Goal: Task Accomplishment & Management: Complete application form

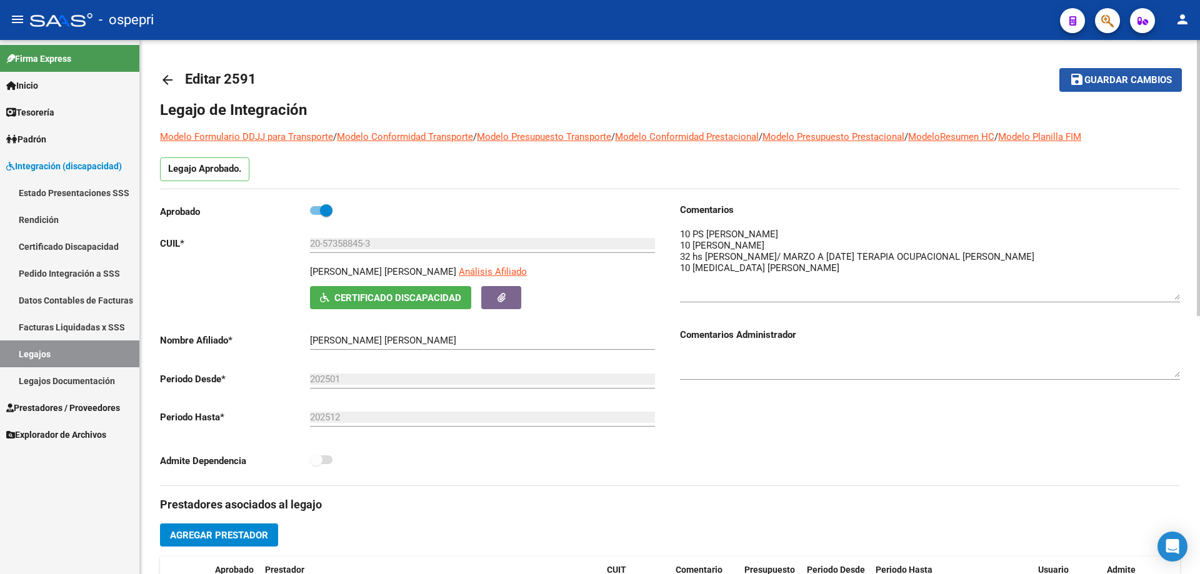
click at [1129, 73] on button "save Guardar cambios" at bounding box center [1121, 79] width 123 height 23
click at [37, 349] on link "Legajos" at bounding box center [69, 354] width 139 height 27
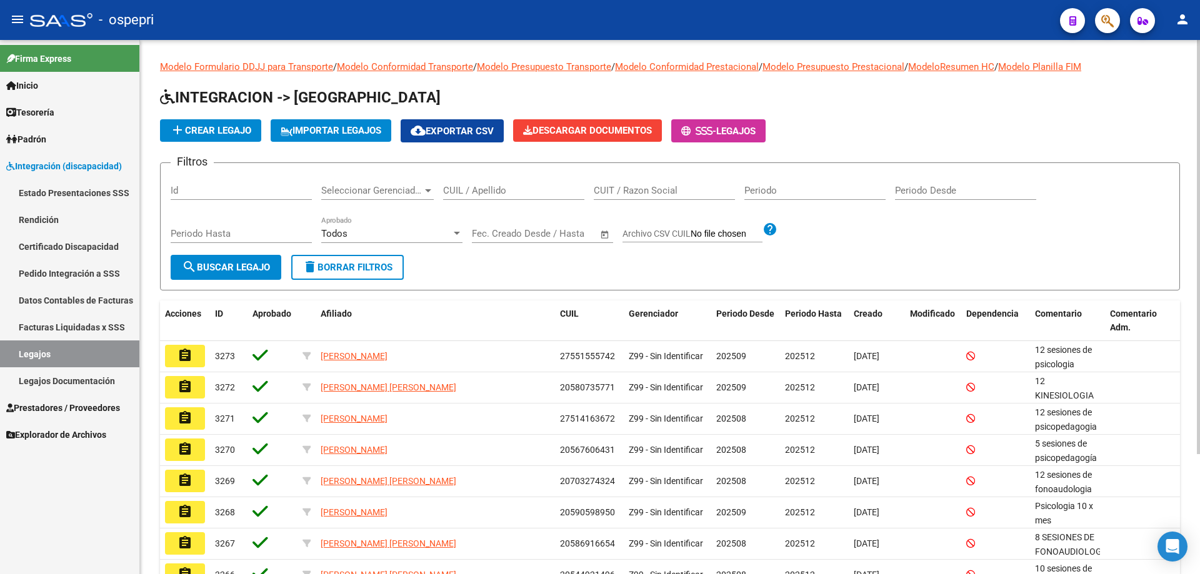
click at [484, 184] on div "CUIL / Apellido" at bounding box center [513, 186] width 141 height 27
type input "pala"
click at [231, 264] on span "search Buscar Legajo" at bounding box center [226, 267] width 88 height 11
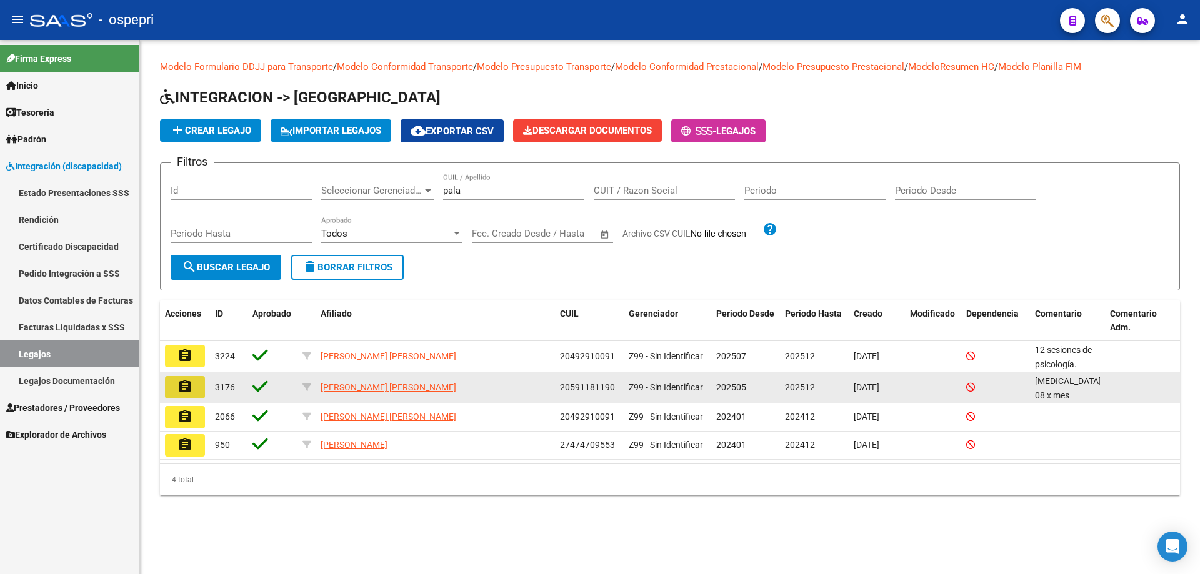
click at [186, 389] on mat-icon "assignment" at bounding box center [185, 386] width 15 height 15
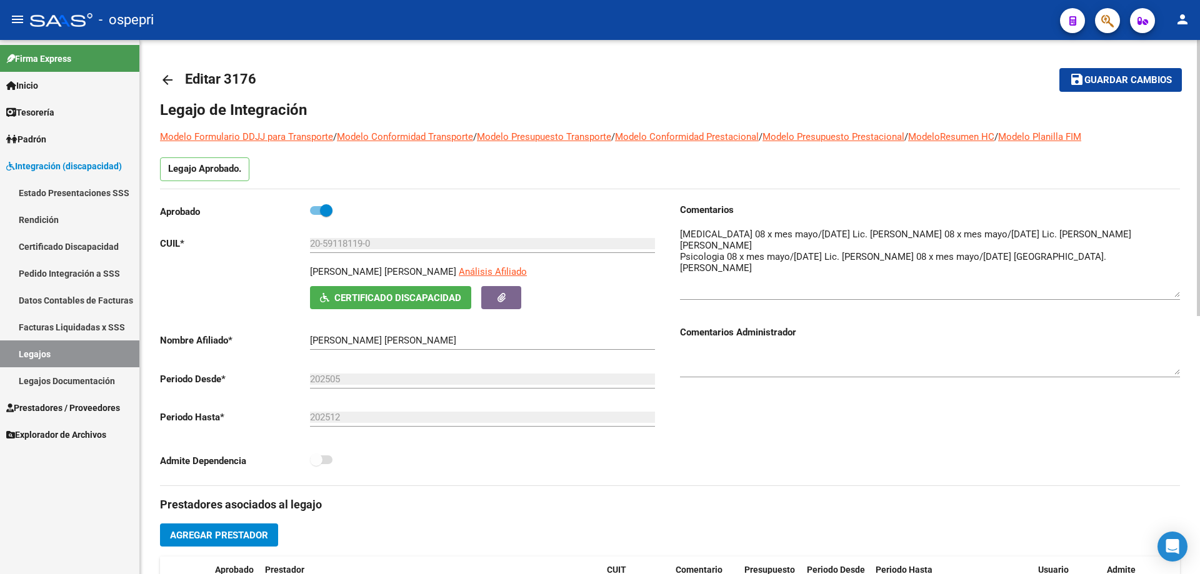
drag, startPoint x: 1173, startPoint y: 251, endPoint x: 1174, endPoint y: 304, distance: 53.8
click at [1174, 298] on textarea at bounding box center [930, 263] width 500 height 70
drag, startPoint x: 367, startPoint y: 244, endPoint x: 278, endPoint y: 237, distance: 89.0
click at [278, 238] on app-form-text-field "CUIL * 20-59118119-0 Ingresar CUIL" at bounding box center [407, 243] width 495 height 11
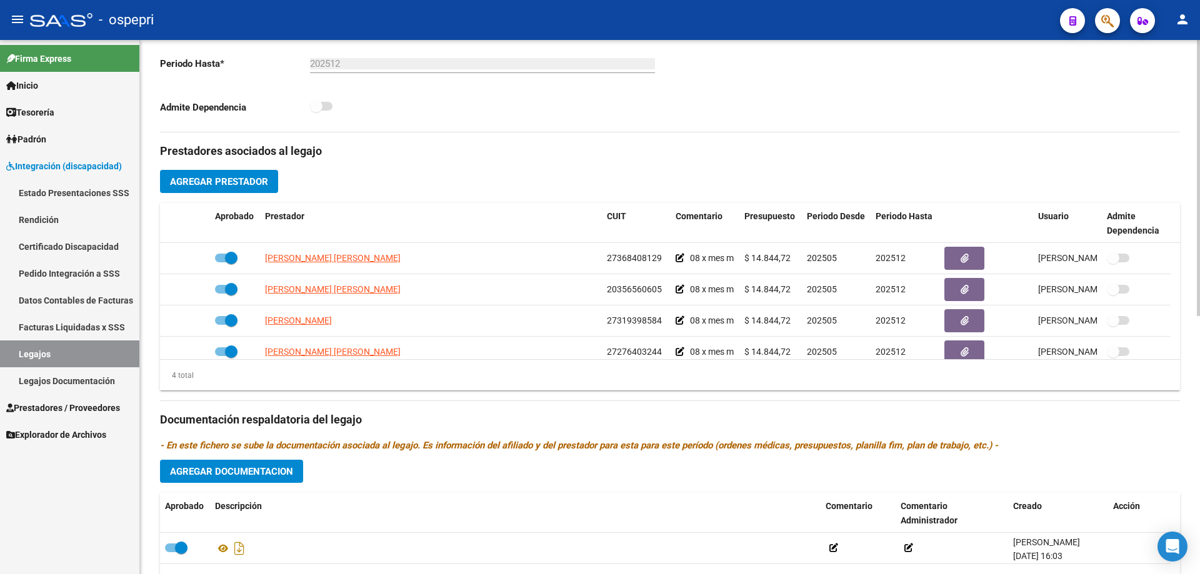
scroll to position [375, 0]
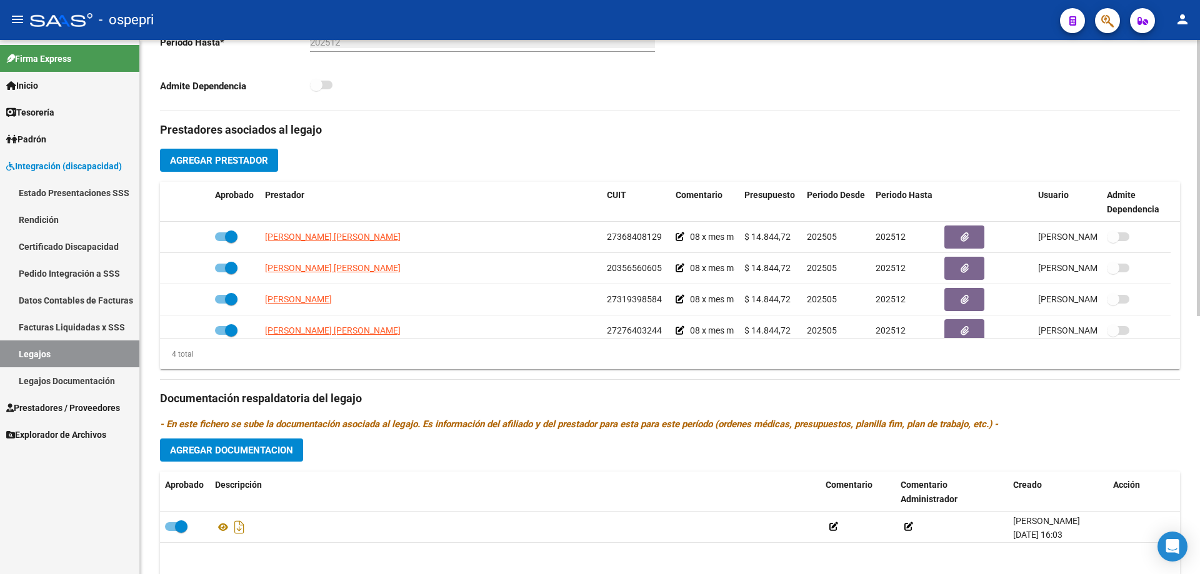
click at [219, 450] on span "Agregar Documentacion" at bounding box center [231, 450] width 123 height 11
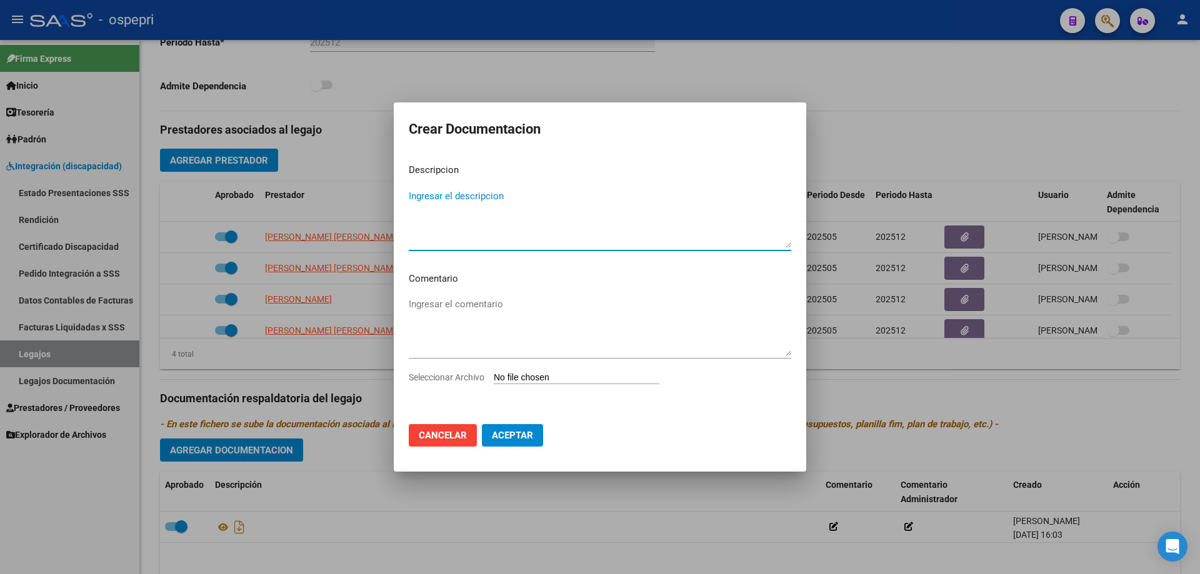
click at [521, 383] on input "Seleccionar Archivo" at bounding box center [577, 379] width 166 height 12
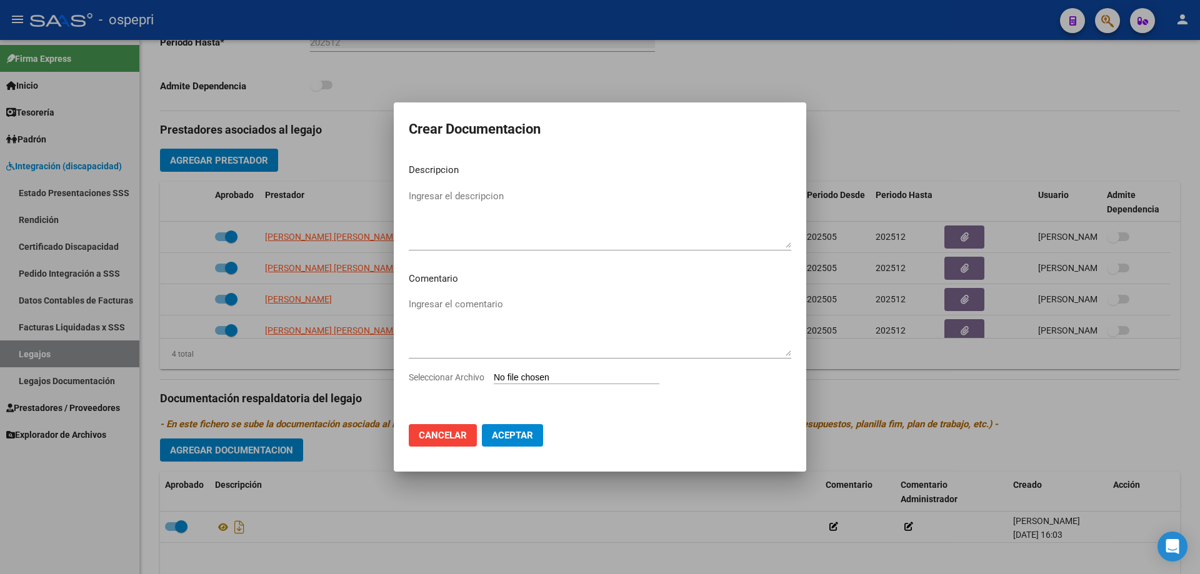
type input "C:\fakepath\20591181190.pdf"
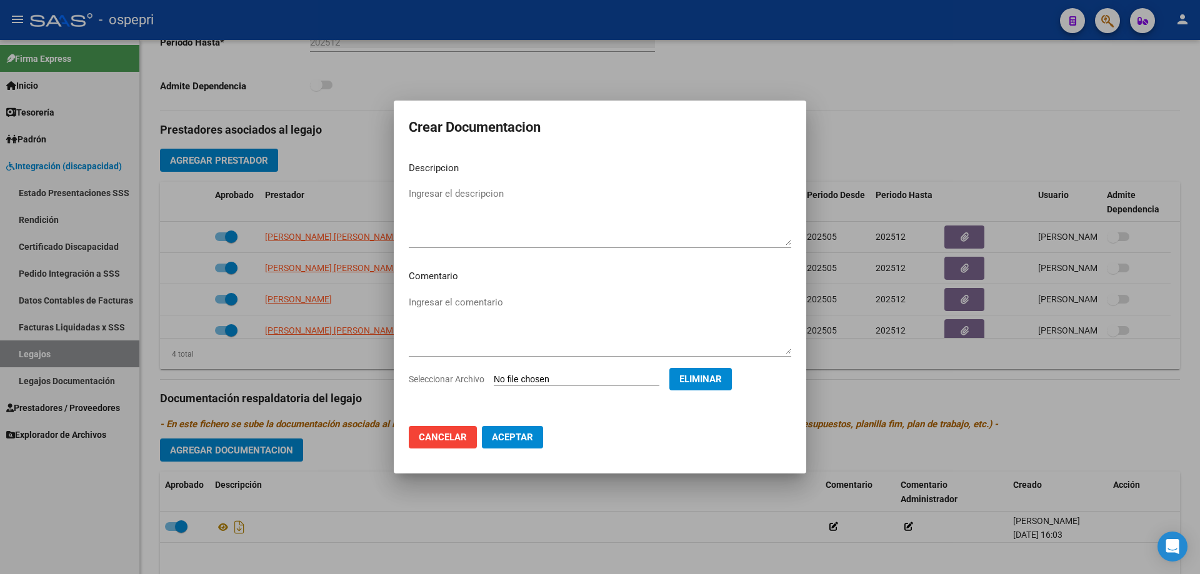
click at [512, 438] on span "Aceptar" at bounding box center [512, 437] width 41 height 11
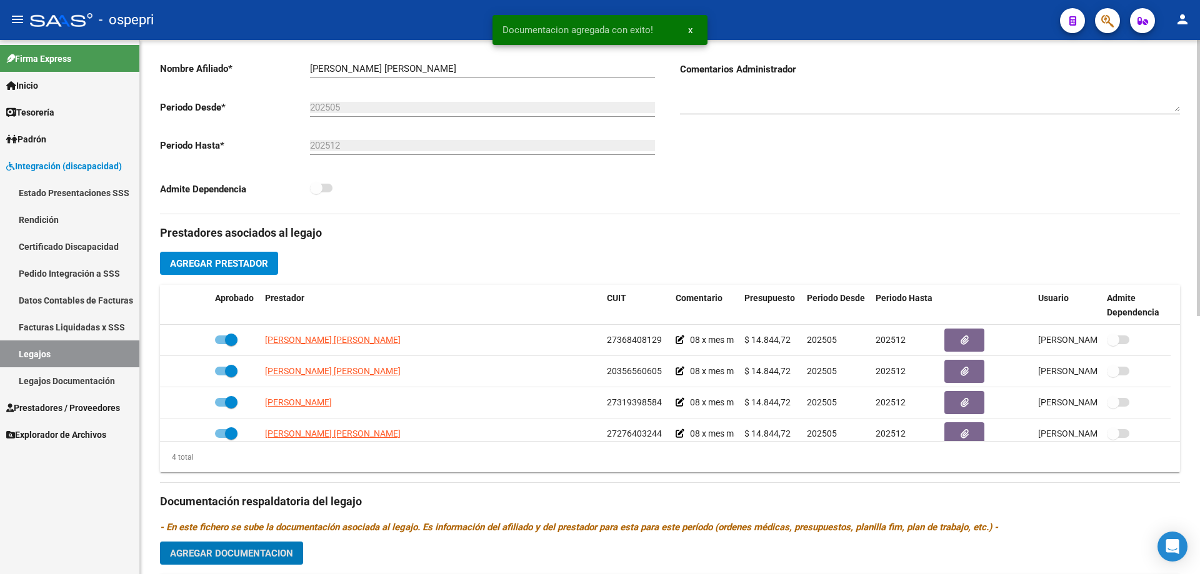
scroll to position [500, 0]
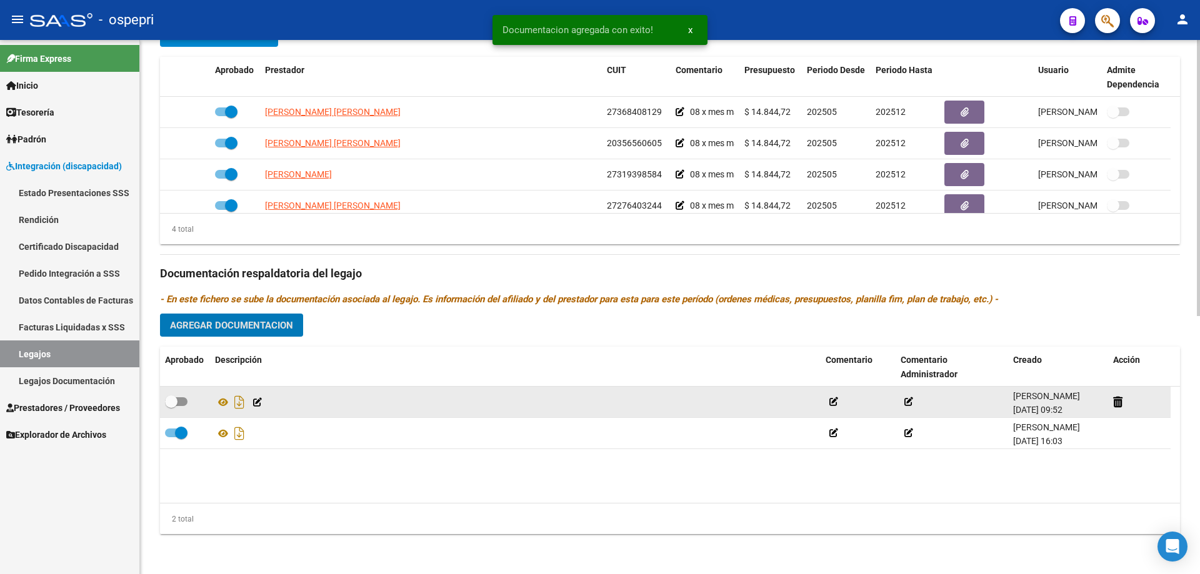
click at [186, 401] on span at bounding box center [176, 402] width 23 height 9
click at [171, 406] on input "checkbox" at bounding box center [171, 406] width 1 height 1
checkbox input "true"
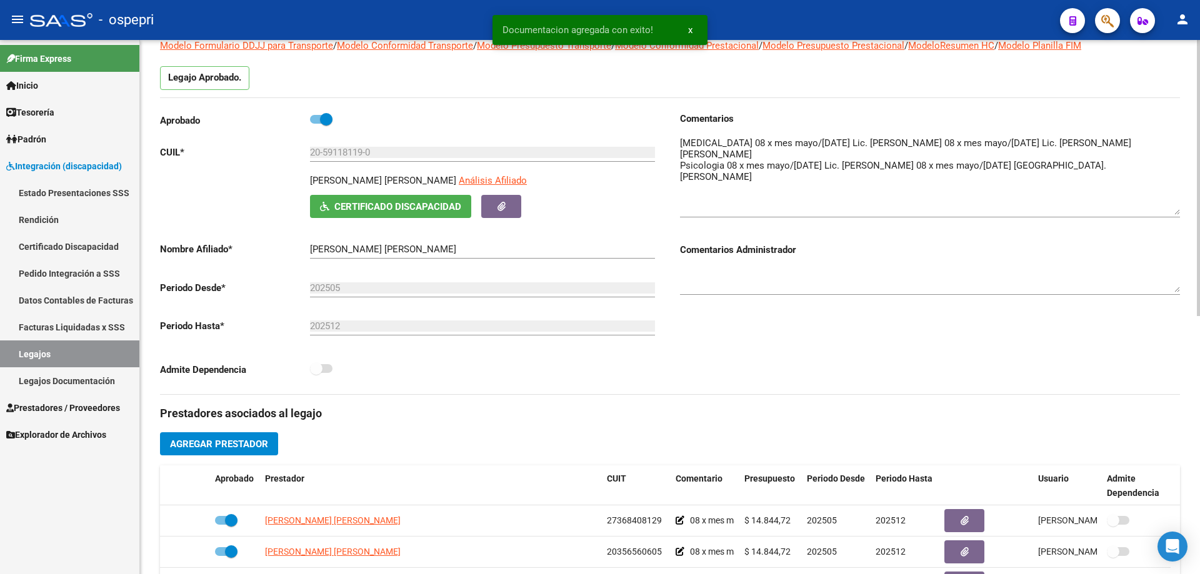
scroll to position [63, 0]
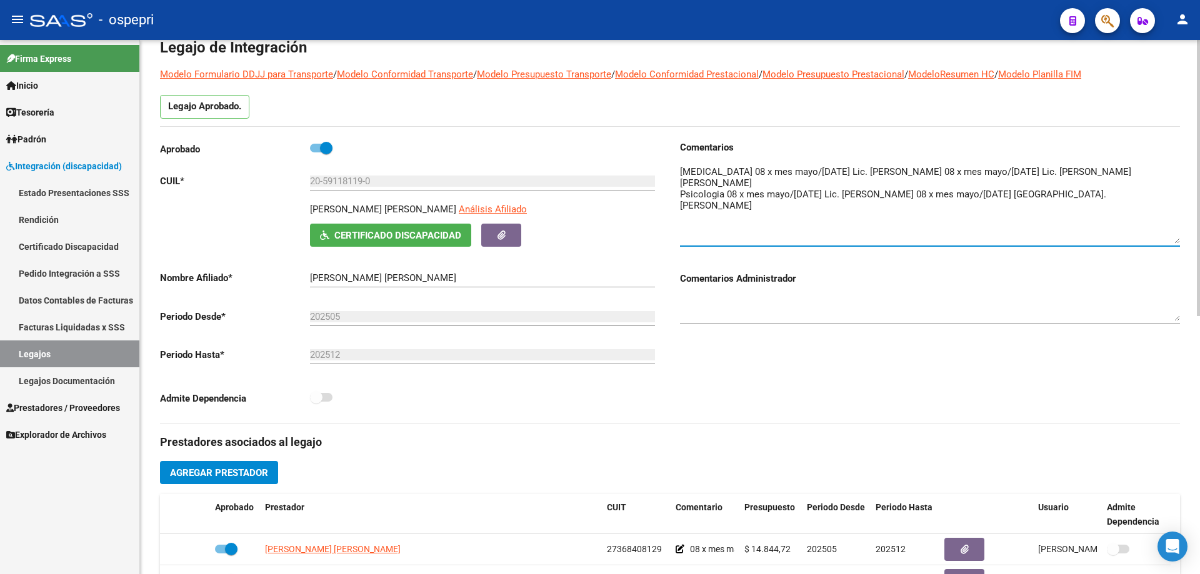
click at [688, 214] on textarea at bounding box center [930, 204] width 500 height 79
click at [1005, 205] on textarea at bounding box center [930, 204] width 500 height 79
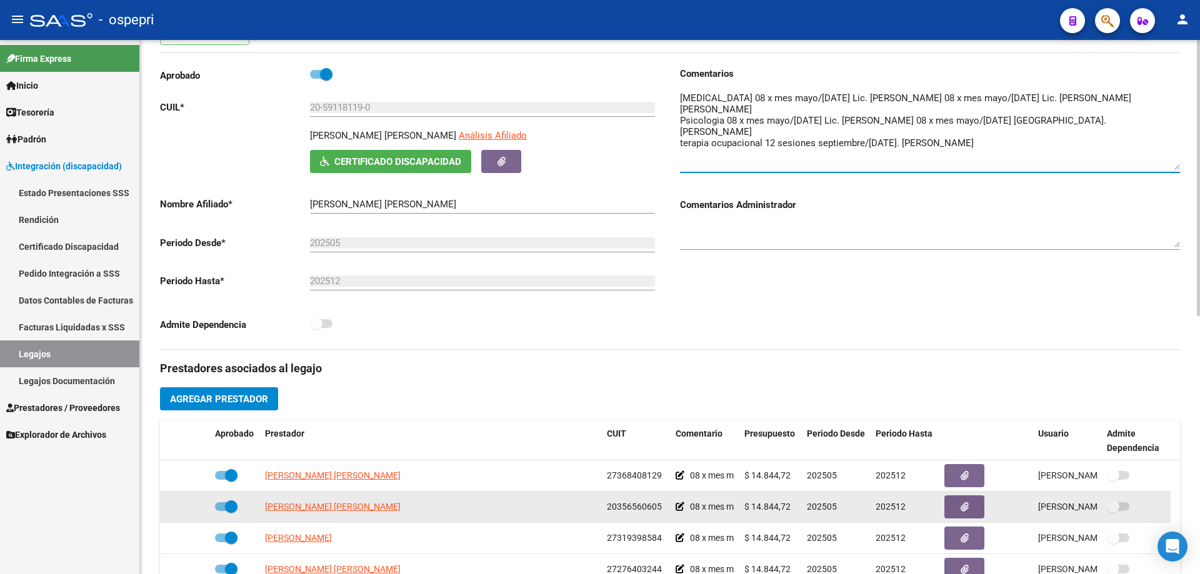
scroll to position [313, 0]
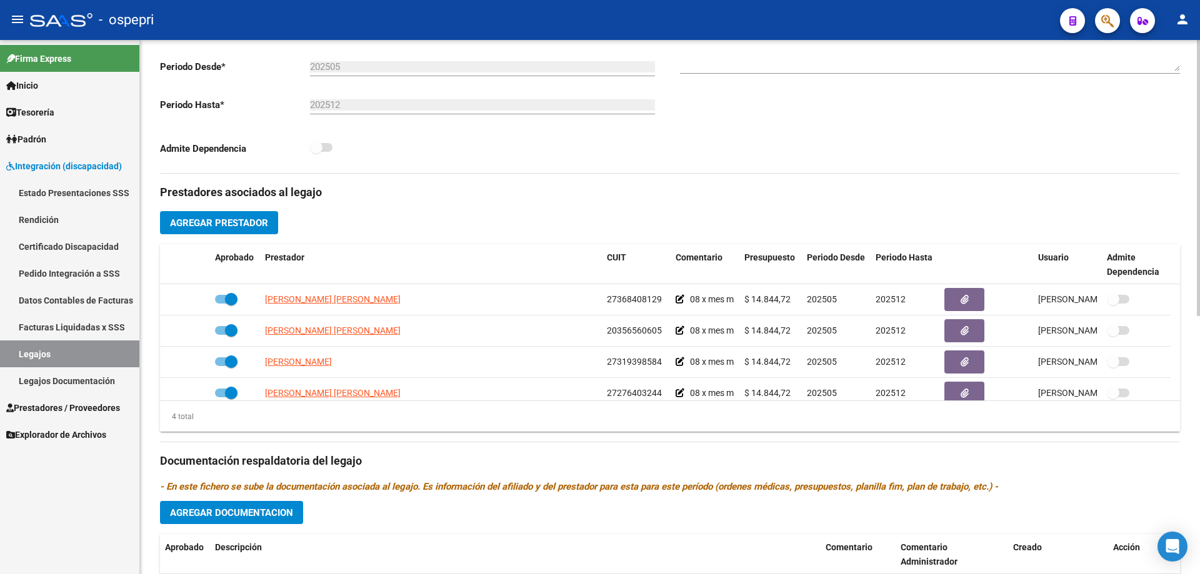
type textarea "[MEDICAL_DATA] 08 x mes mayo/[DATE] Lic. [PERSON_NAME] 08 x mes mayo/[DATE] Lic…"
click at [214, 222] on span "Agregar Prestador" at bounding box center [219, 223] width 98 height 11
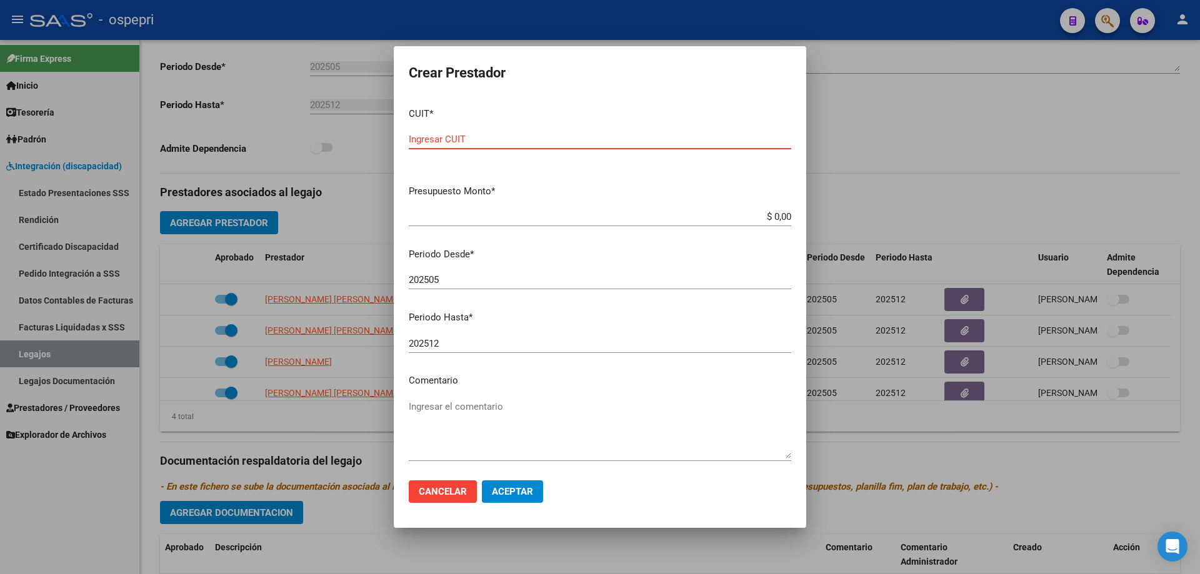
paste input "23-32985619-4"
type input "23-32985619-4"
click at [767, 218] on input "$ 0,00" at bounding box center [600, 216] width 383 height 11
type input "$ 178.137,00"
click at [511, 488] on span "Aceptar" at bounding box center [512, 491] width 41 height 11
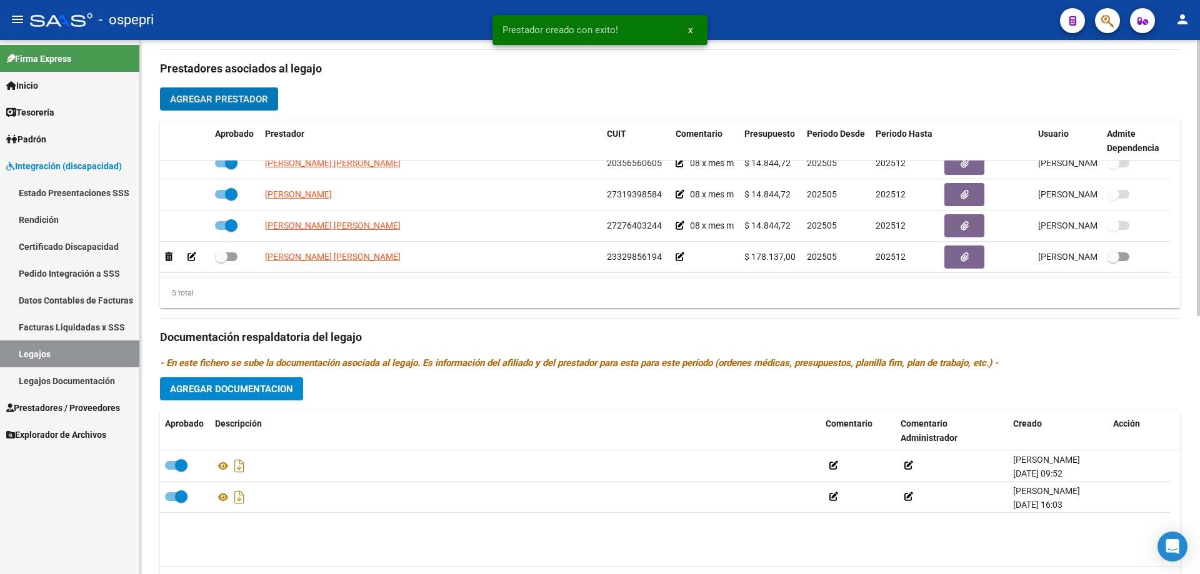
scroll to position [500, 0]
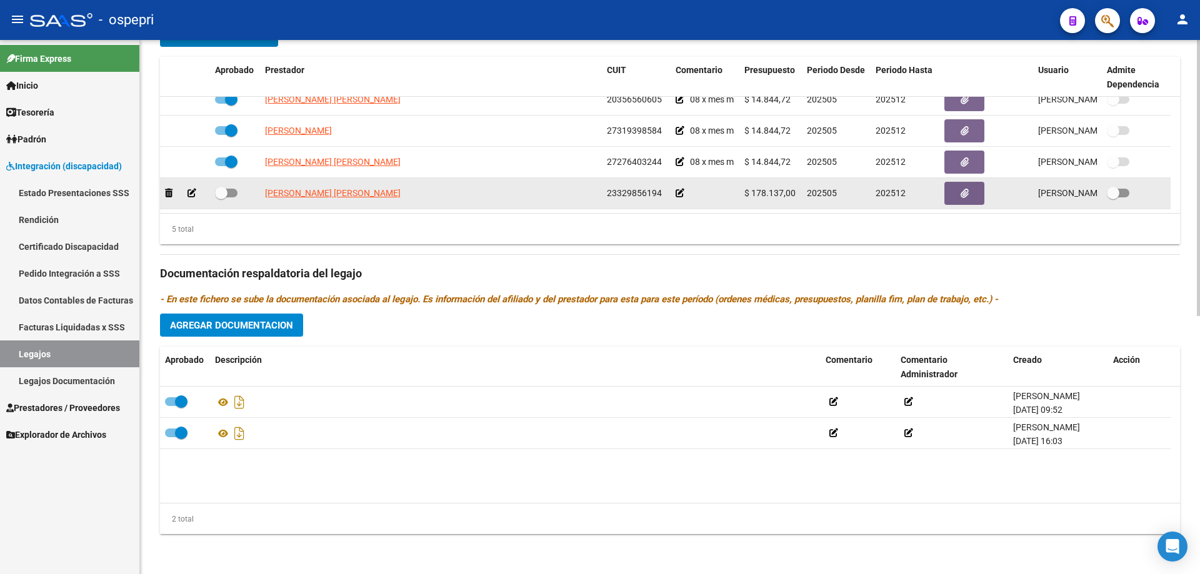
click at [234, 192] on span at bounding box center [226, 193] width 23 height 9
click at [221, 198] on input "checkbox" at bounding box center [221, 198] width 1 height 1
checkbox input "true"
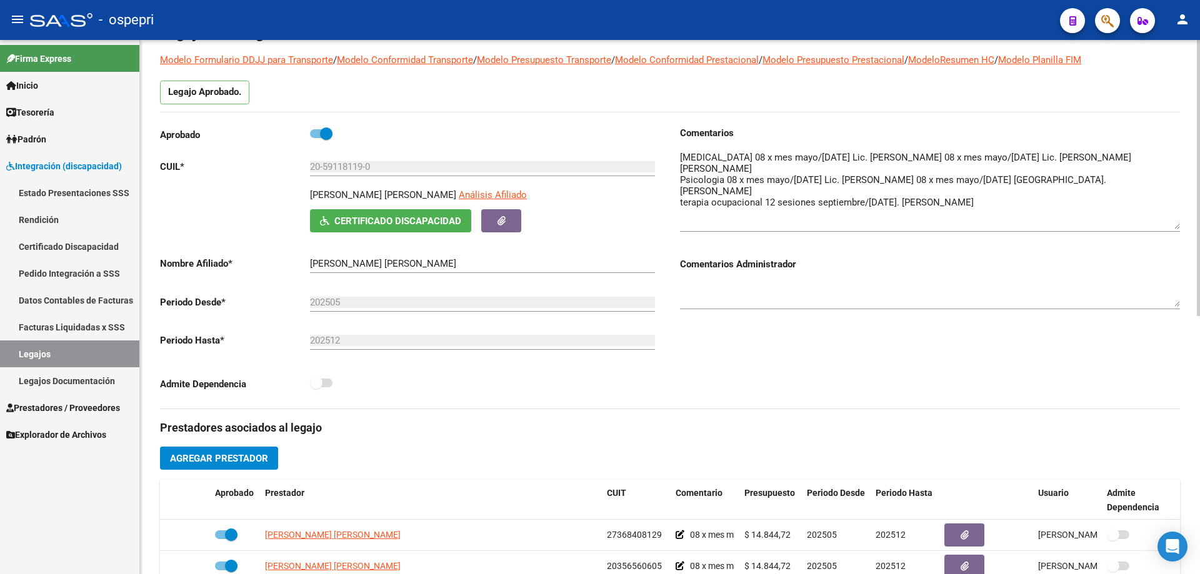
scroll to position [0, 0]
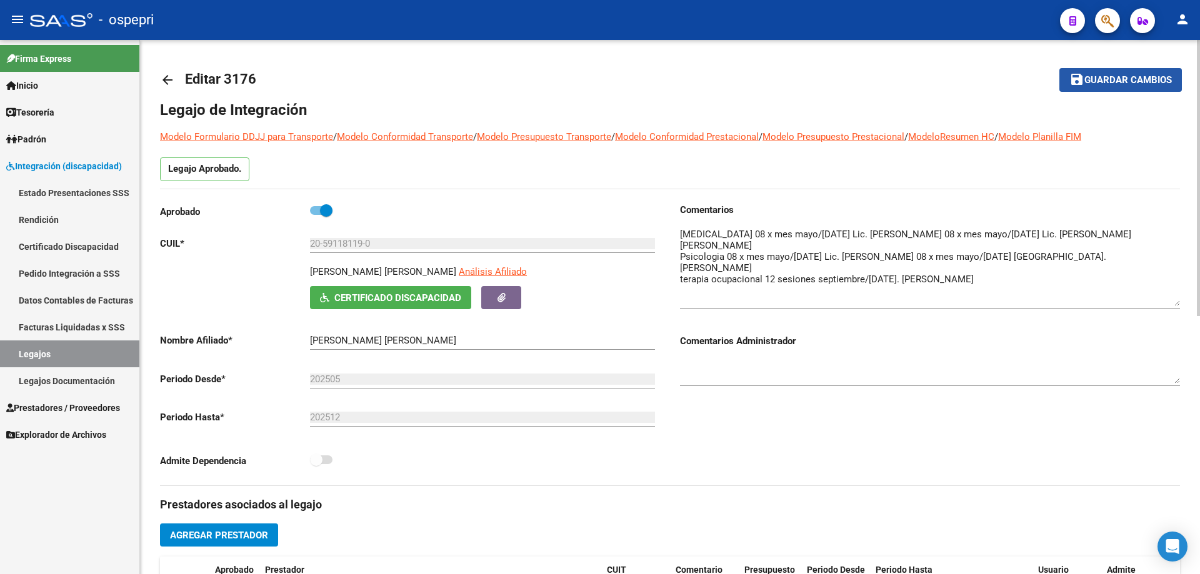
click at [1153, 74] on span "save Guardar cambios" at bounding box center [1121, 79] width 103 height 11
drag, startPoint x: 1135, startPoint y: 77, endPoint x: 1116, endPoint y: 73, distance: 19.3
click at [1133, 77] on span "Guardar cambios" at bounding box center [1129, 80] width 88 height 11
click at [1130, 78] on span "Guardar cambios" at bounding box center [1129, 80] width 88 height 11
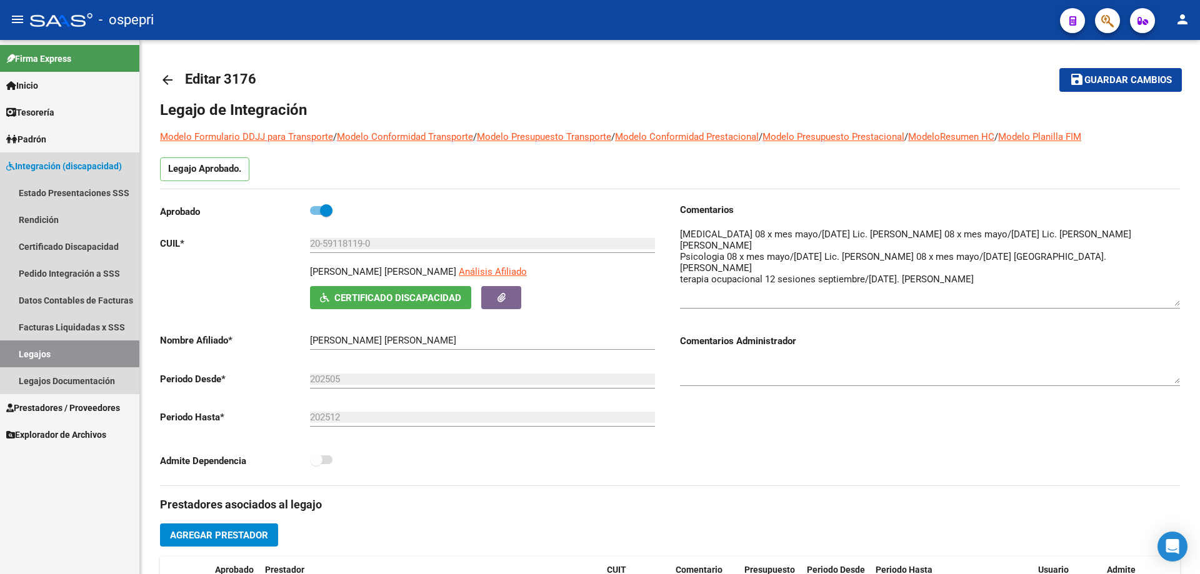
click at [33, 349] on link "Legajos" at bounding box center [69, 354] width 139 height 27
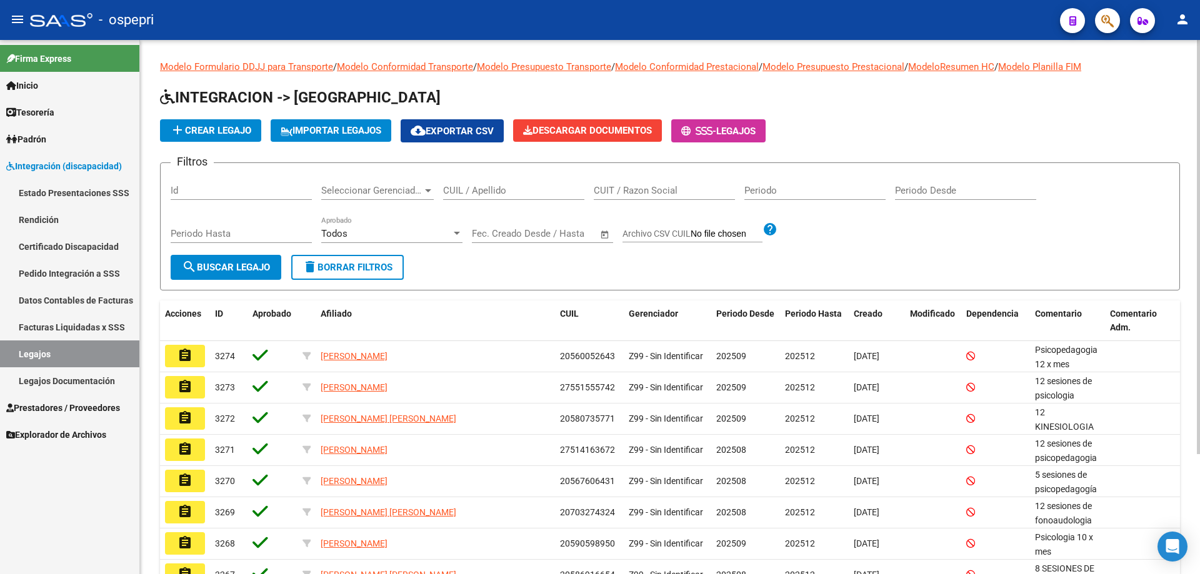
click at [486, 188] on input "CUIL / Apellido" at bounding box center [513, 190] width 141 height 11
type input "fuentes"
click at [202, 268] on span "search Buscar Legajo" at bounding box center [226, 267] width 88 height 11
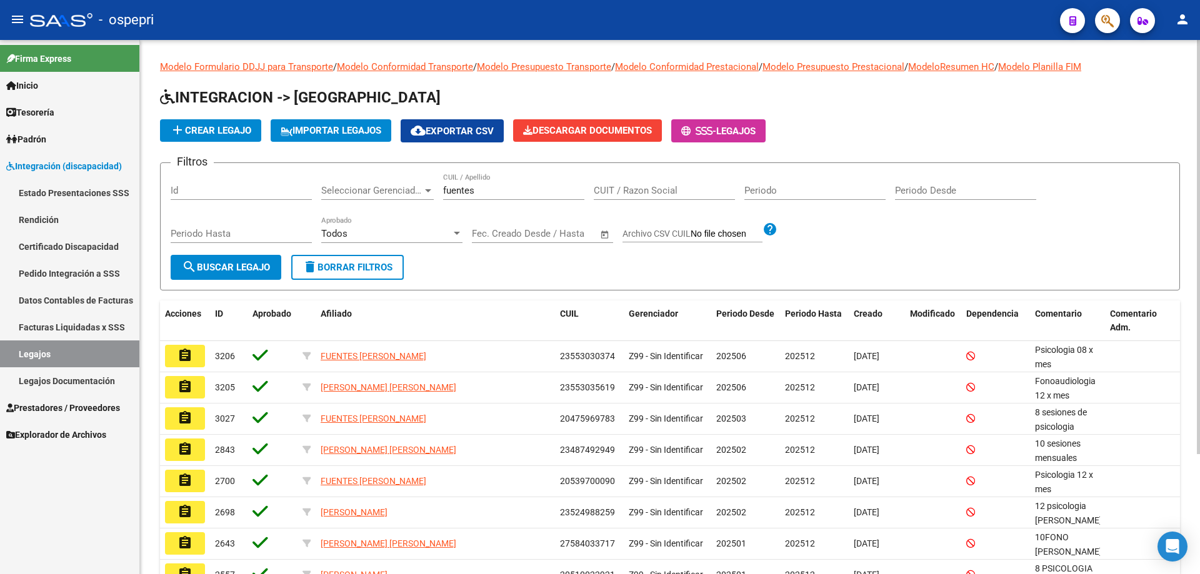
scroll to position [155, 0]
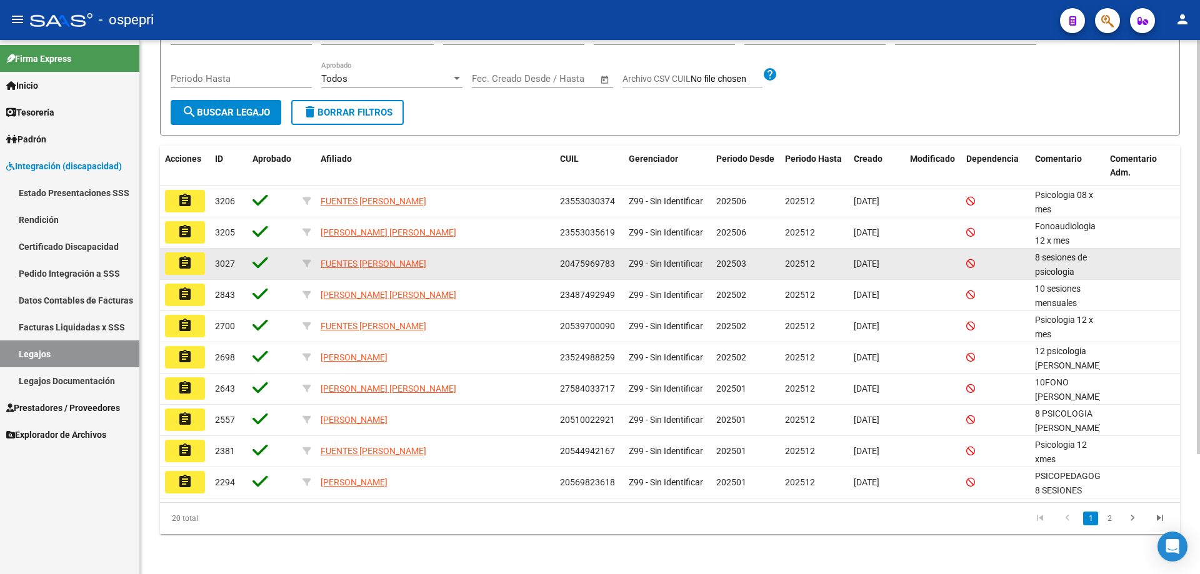
click at [187, 261] on mat-icon "assignment" at bounding box center [185, 263] width 15 height 15
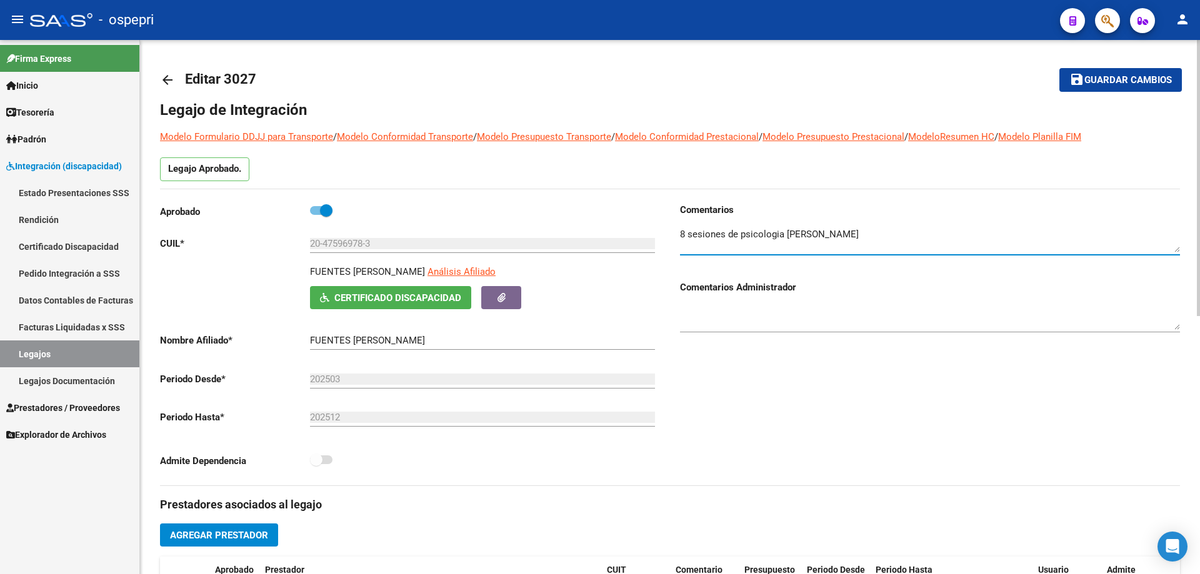
click at [870, 235] on textarea at bounding box center [930, 240] width 500 height 25
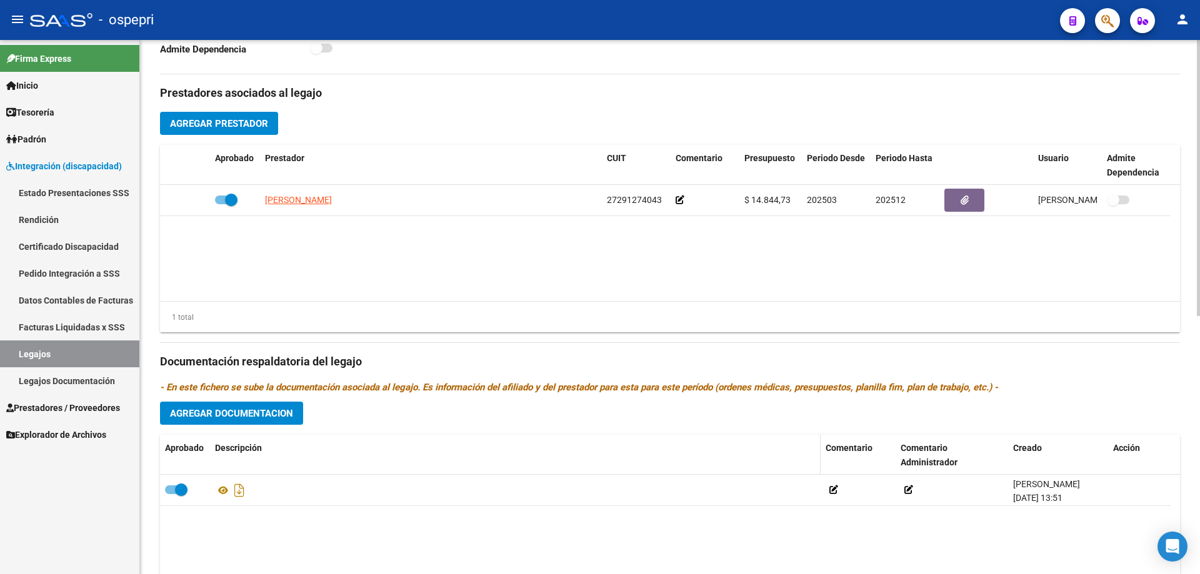
scroll to position [500, 0]
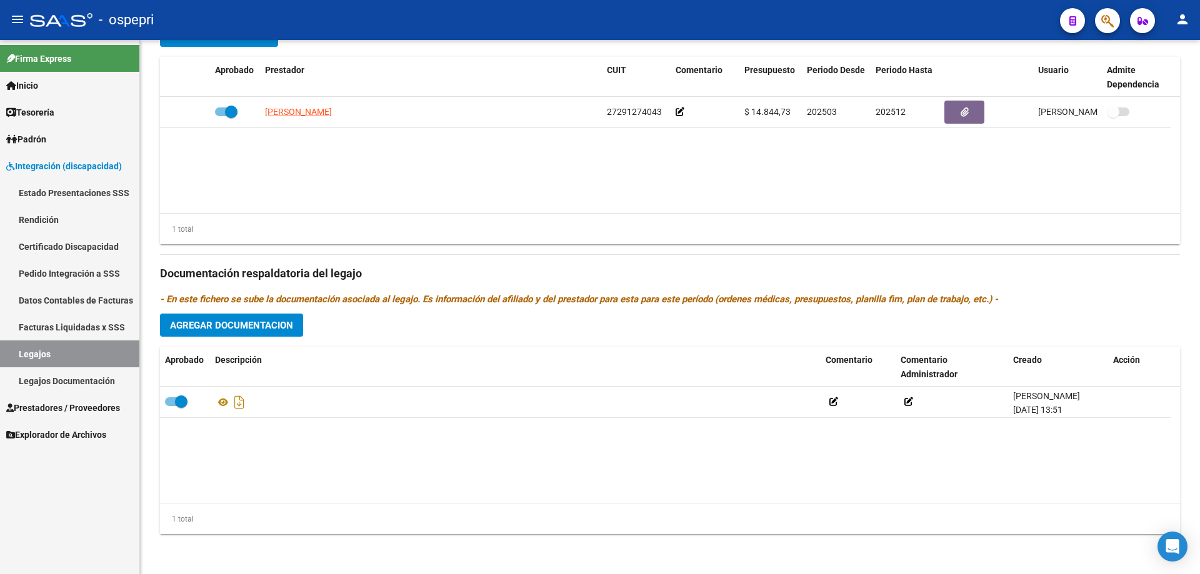
type textarea "8 sesiones de psicologia [PERSON_NAME] (marzo a junio) 8 sesiones de psicología…"
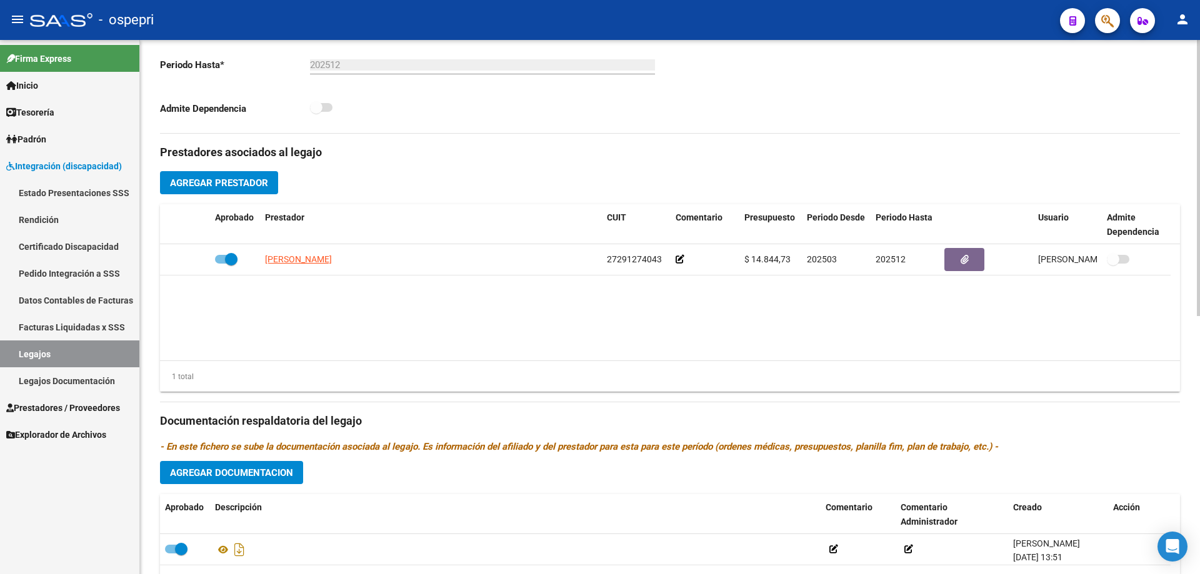
scroll to position [125, 0]
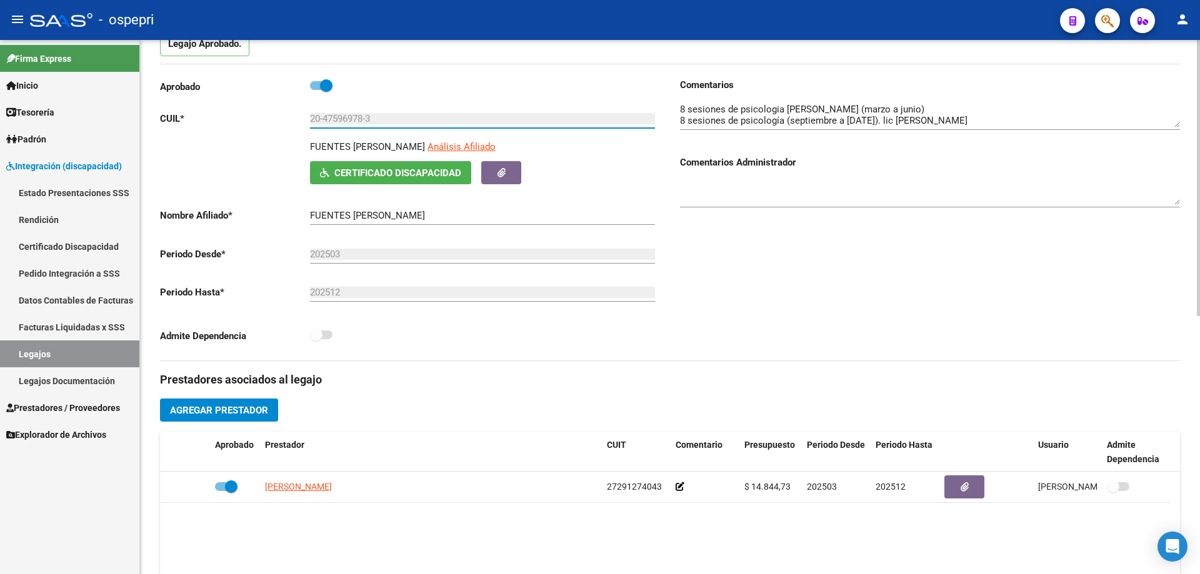
drag, startPoint x: 377, startPoint y: 119, endPoint x: 303, endPoint y: 119, distance: 74.4
click at [303, 119] on app-form-text-field "CUIL * 20-47596978-3 Ingresar CUIL" at bounding box center [407, 118] width 495 height 11
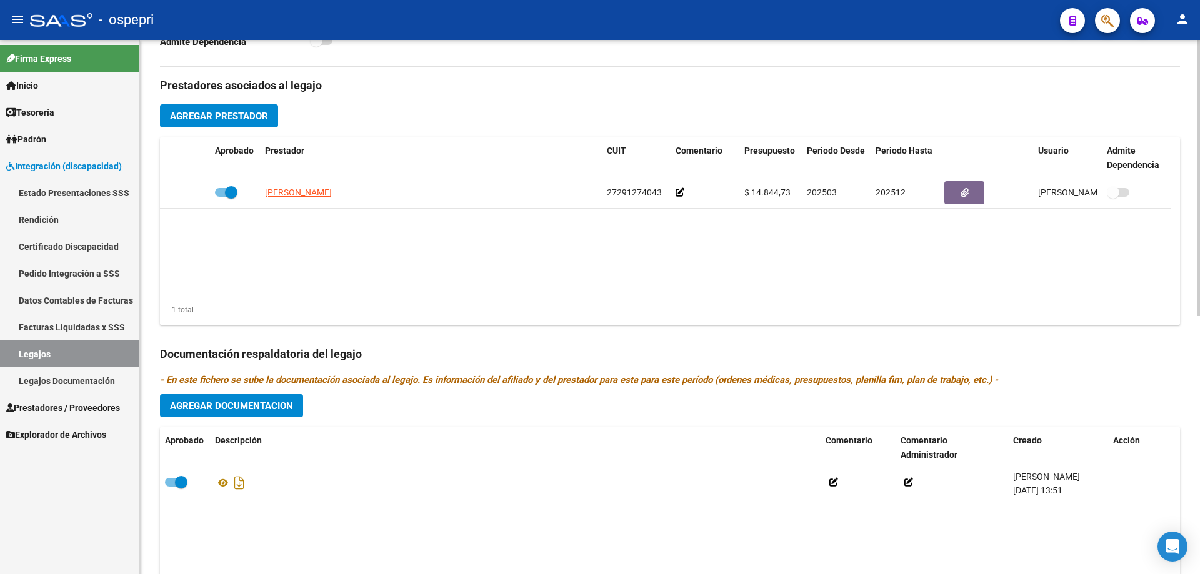
scroll to position [500, 0]
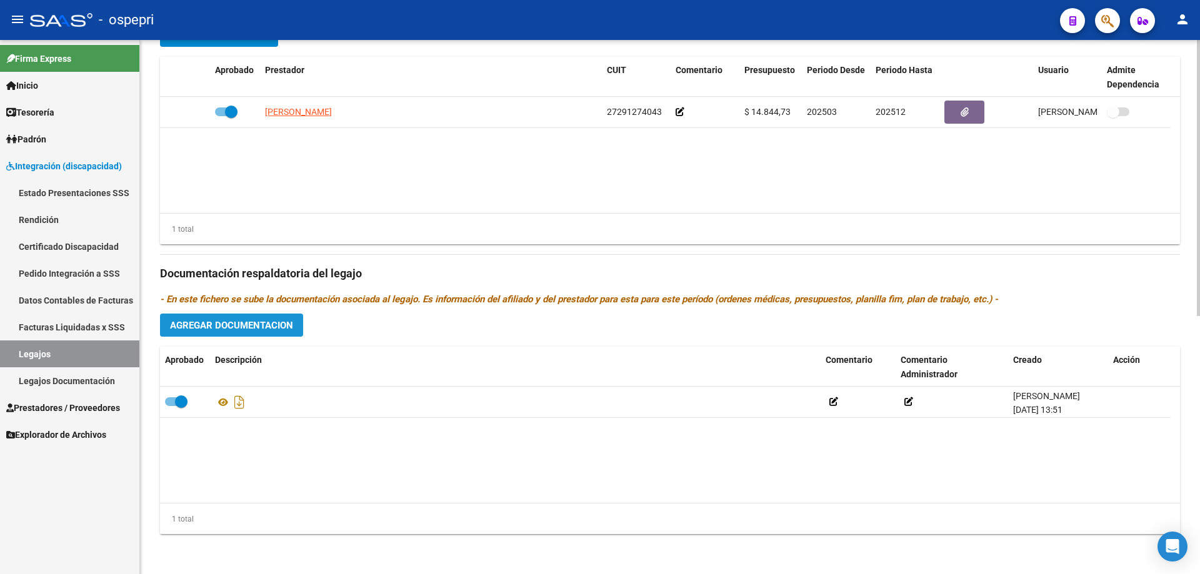
click at [206, 322] on span "Agregar Documentacion" at bounding box center [231, 325] width 123 height 11
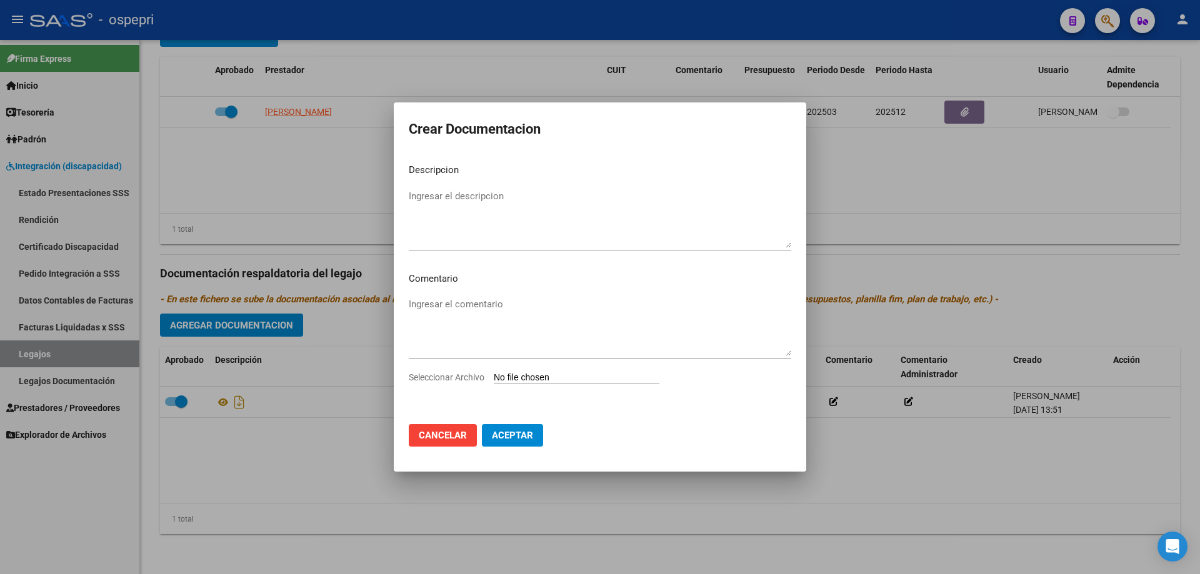
click at [535, 375] on input "Seleccionar Archivo" at bounding box center [577, 379] width 166 height 12
type input "C:\fakepath\20475969783.pdf"
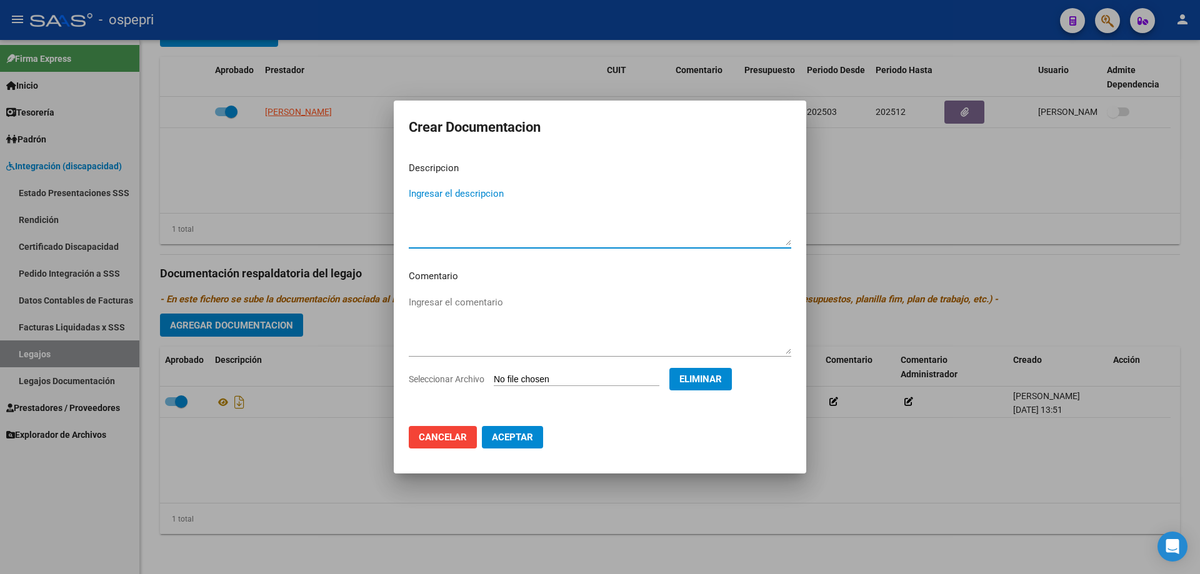
click at [419, 196] on textarea "Ingresar el descripcion" at bounding box center [600, 216] width 383 height 59
type textarea "actualizacion de ps"
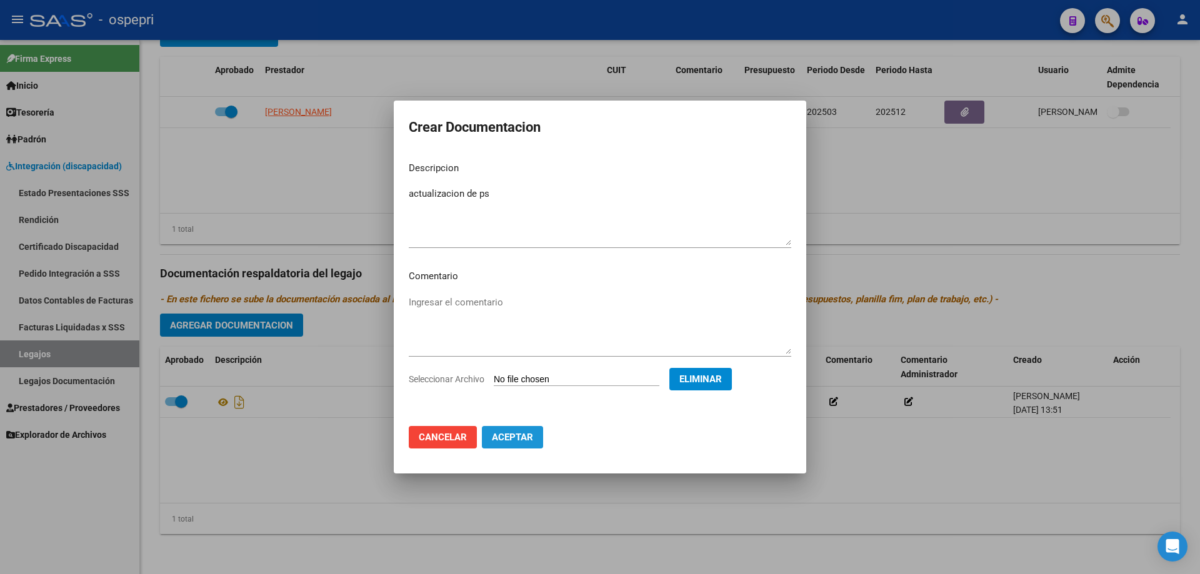
click at [510, 438] on span "Aceptar" at bounding box center [512, 437] width 41 height 11
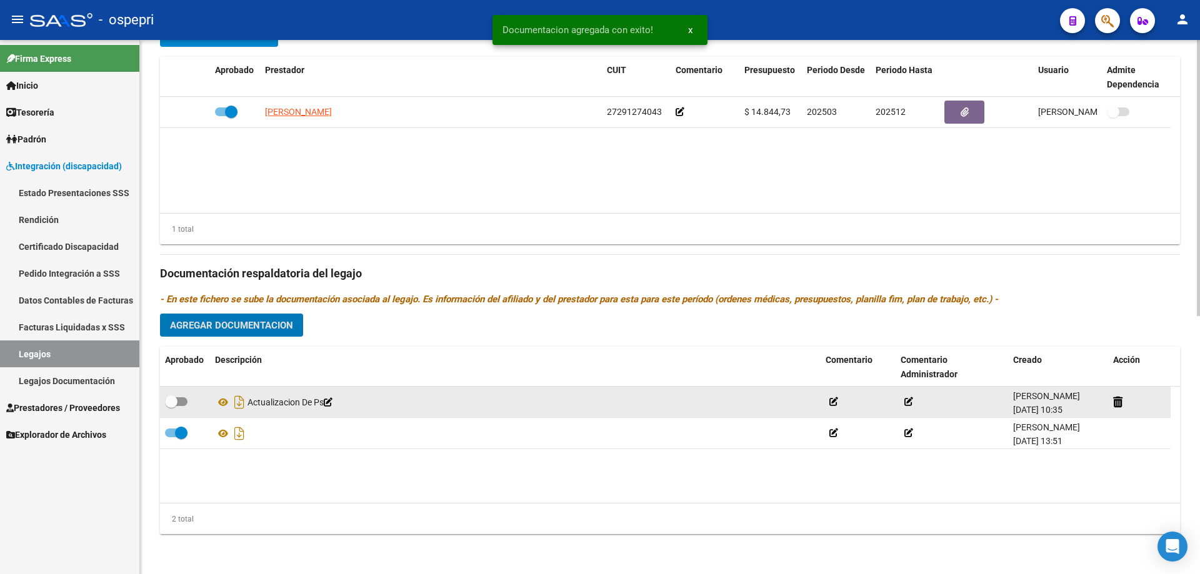
click at [181, 398] on span at bounding box center [176, 402] width 23 height 9
click at [171, 406] on input "checkbox" at bounding box center [171, 406] width 1 height 1
checkbox input "true"
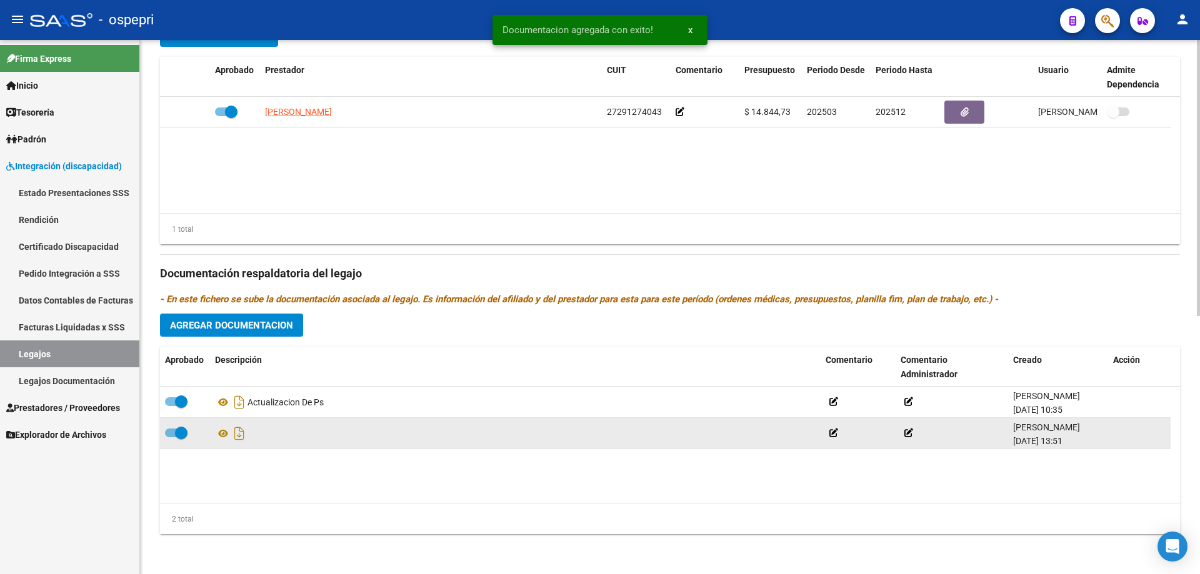
click at [168, 433] on span at bounding box center [176, 433] width 23 height 9
click at [171, 438] on input "checkbox" at bounding box center [171, 438] width 1 height 1
checkbox input "false"
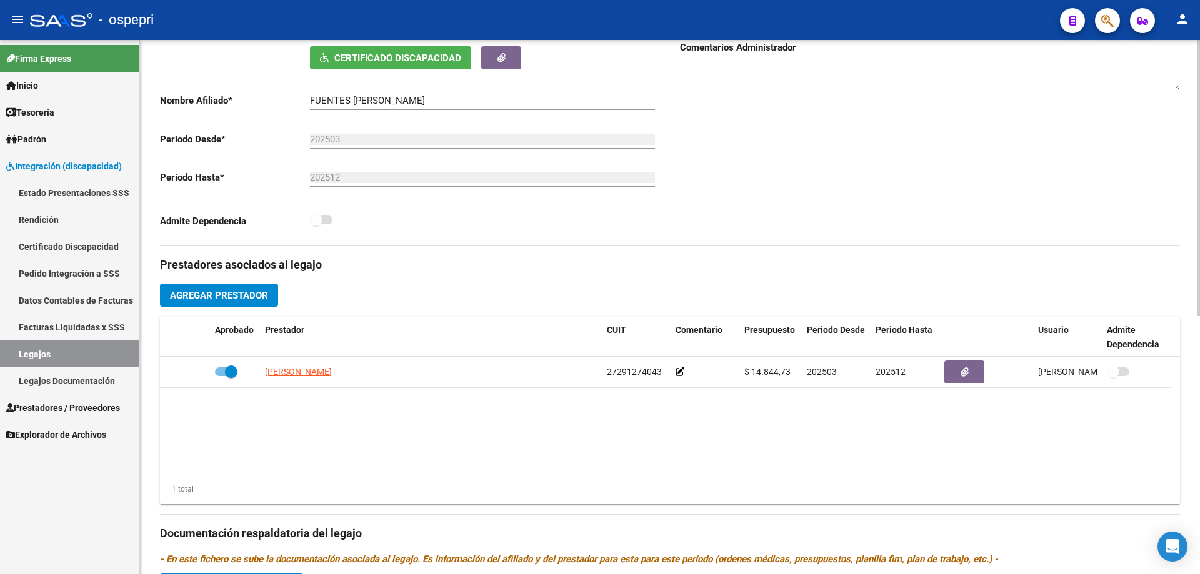
scroll to position [0, 0]
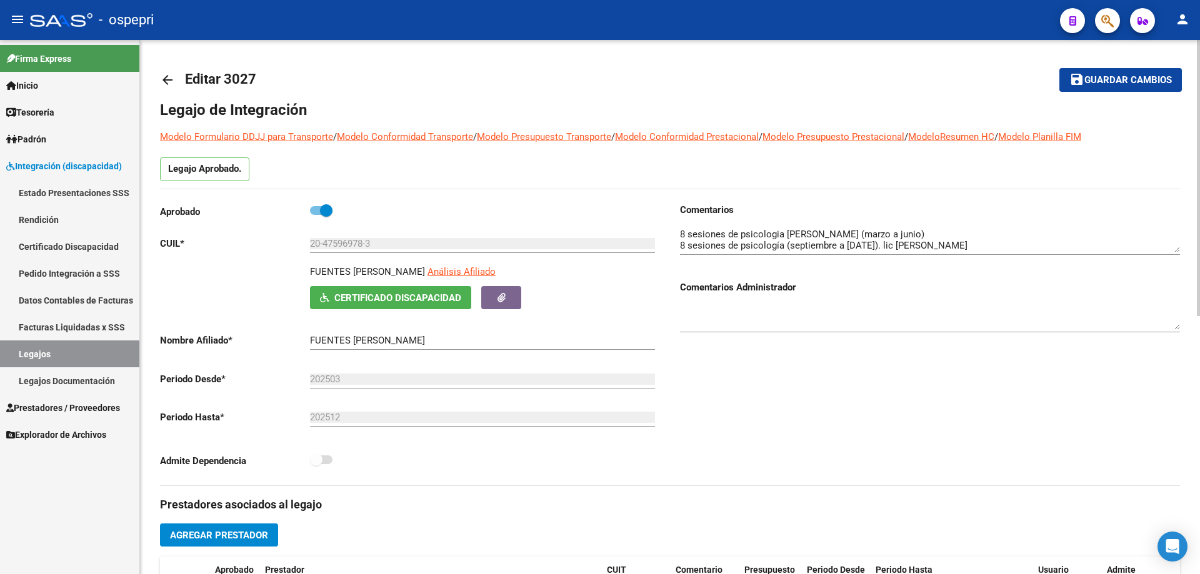
click at [1148, 83] on span "Guardar cambios" at bounding box center [1129, 80] width 88 height 11
click at [1155, 80] on span "Guardar cambios" at bounding box center [1129, 80] width 88 height 11
